Goal: Navigation & Orientation: Find specific page/section

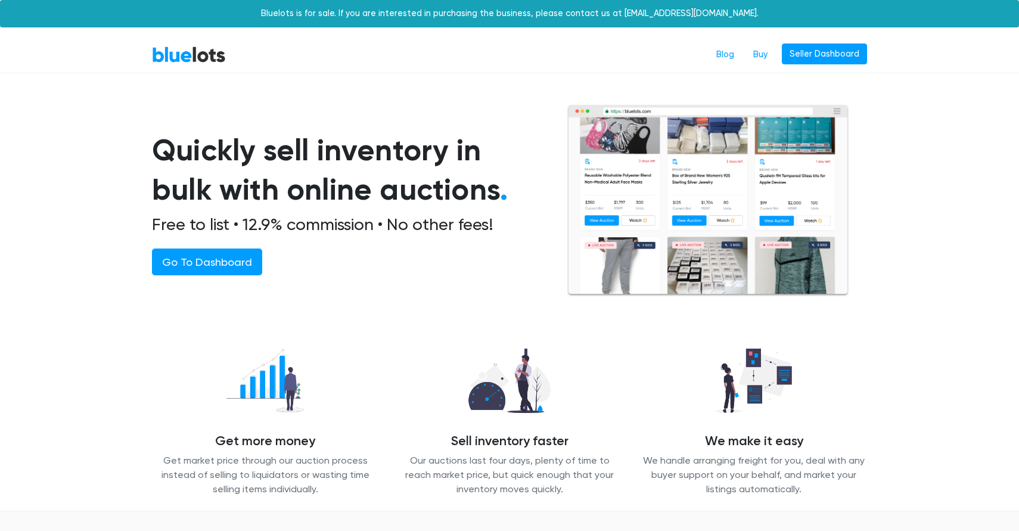
click at [804, 42] on nav "BlueLots Blog Buy Seller Dashboard" at bounding box center [509, 55] width 1019 height 36
click at [813, 62] on link "Seller Dashboard" at bounding box center [824, 54] width 85 height 21
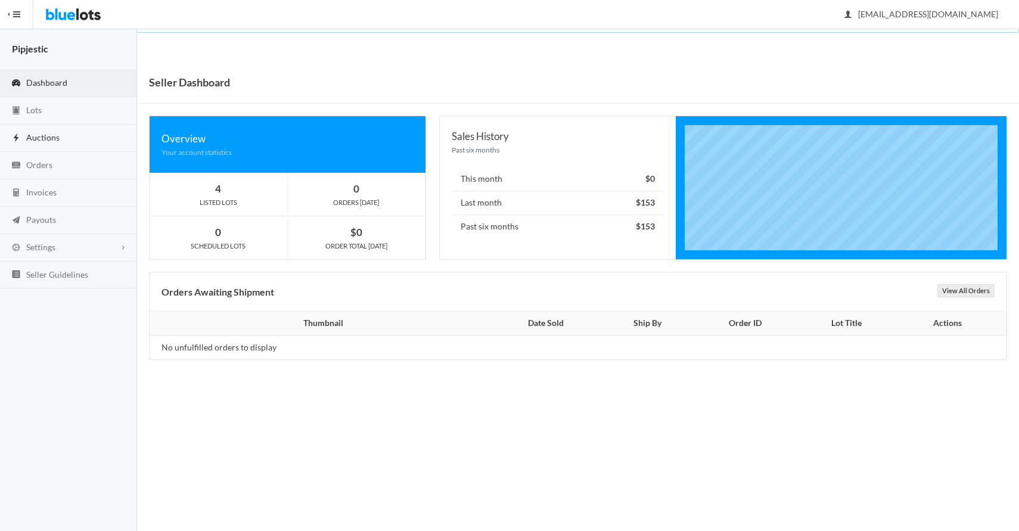
click at [63, 141] on link "Auctions" at bounding box center [68, 138] width 137 height 27
